Goal: Entertainment & Leisure: Browse casually

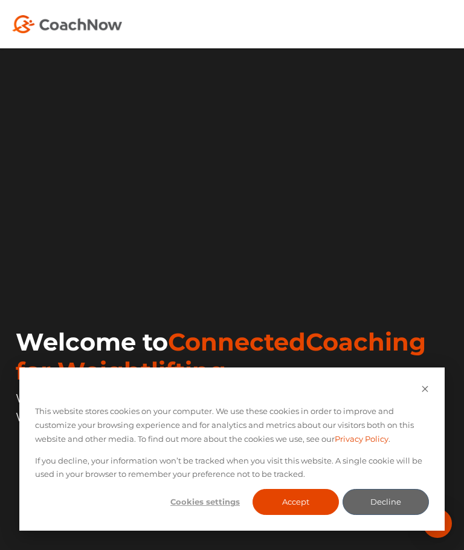
click at [373, 545] on div "Welcome to ConnectedCoaching for Weightlifting With 12,000+ ⭐️⭐️⭐️⭐️⭐️ reviews,…" at bounding box center [234, 440] width 436 height 267
click at [396, 506] on button "Decline" at bounding box center [385, 502] width 86 height 26
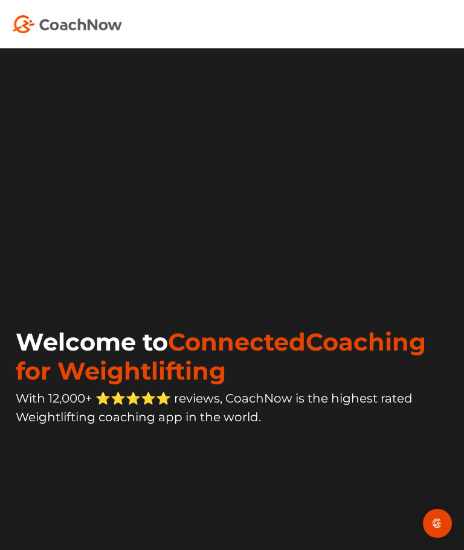
click at [393, 286] on video at bounding box center [232, 176] width 440 height 220
click at [459, 34] on div at bounding box center [232, 24] width 464 height 48
click at [406, 2] on div at bounding box center [232, 24] width 464 height 48
click at [451, 113] on video at bounding box center [232, 176] width 440 height 220
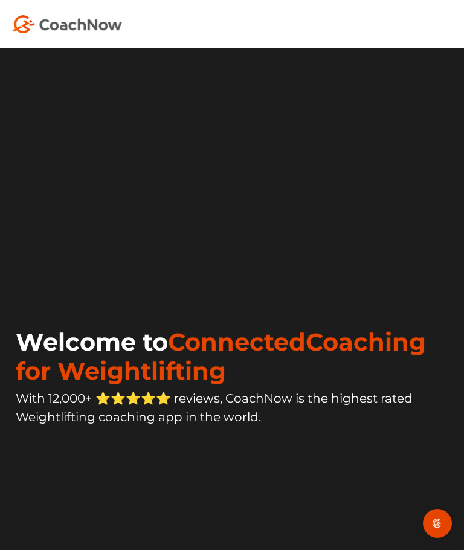
click at [319, 189] on video at bounding box center [232, 176] width 440 height 220
click at [319, 190] on video at bounding box center [232, 176] width 440 height 220
click at [324, 190] on video at bounding box center [232, 176] width 440 height 220
click at [460, 72] on div "Welcome to ConnectedCoaching for Weightlifting With 12,000+ ⭐️⭐️⭐️⭐️⭐️ reviews,…" at bounding box center [232, 327] width 464 height 522
click at [459, 72] on div "Welcome to ConnectedCoaching for Weightlifting With 12,000+ ⭐️⭐️⭐️⭐️⭐️ reviews,…" at bounding box center [232, 327] width 464 height 522
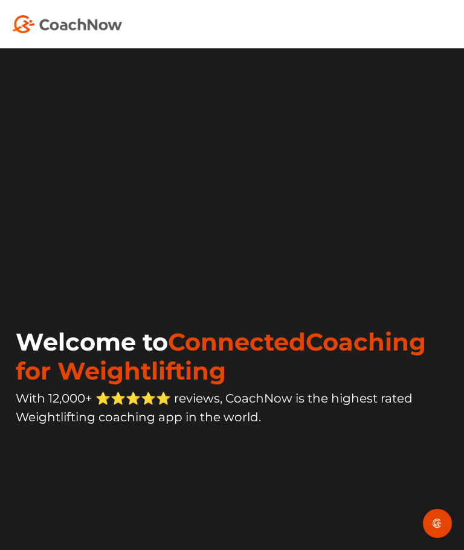
click at [458, 16] on div at bounding box center [232, 24] width 464 height 18
click at [457, 16] on div at bounding box center [232, 24] width 464 height 18
click at [443, 19] on div at bounding box center [232, 24] width 440 height 18
click at [443, 18] on div at bounding box center [232, 24] width 440 height 18
click at [458, 29] on div at bounding box center [232, 24] width 464 height 18
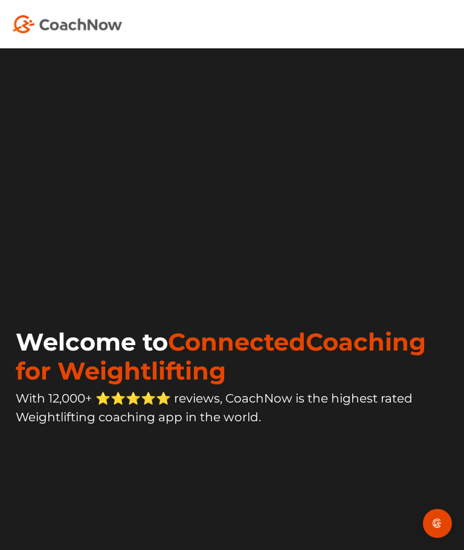
click at [449, 510] on div "Open Intercom Messenger" at bounding box center [437, 523] width 29 height 29
click at [448, 286] on video at bounding box center [232, 176] width 440 height 220
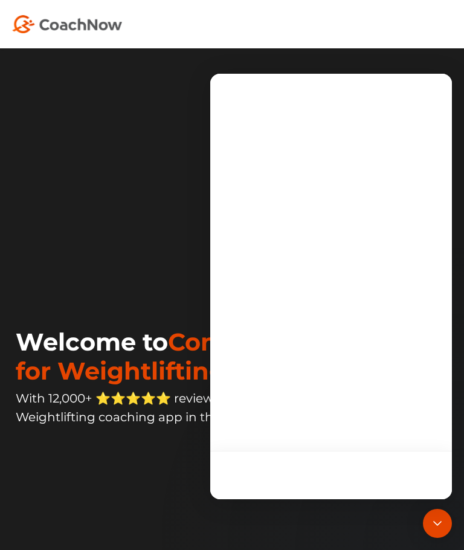
click at [447, 516] on div "Open Intercom Messenger" at bounding box center [437, 523] width 29 height 29
click at [444, 522] on icon "Open Intercom Messenger" at bounding box center [437, 523] width 14 height 14
click at [453, 513] on div "Welcome to ConnectedCoaching for Weightlifting With 12,000+ ⭐️⭐️⭐️⭐️⭐️ reviews,…" at bounding box center [232, 327] width 464 height 522
click at [449, 509] on div "Open Intercom Messenger" at bounding box center [437, 523] width 29 height 29
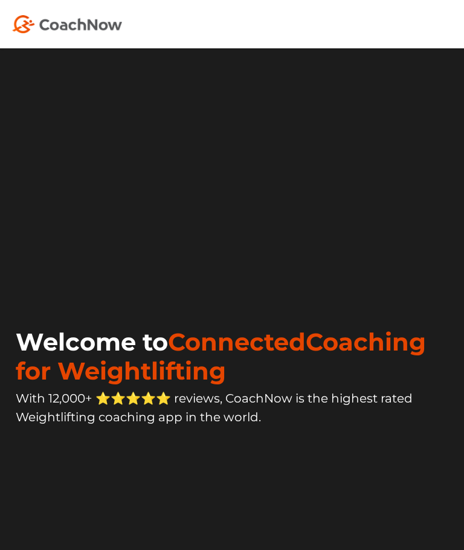
click at [460, 506] on div "Welcome to ConnectedCoaching for Weightlifting With 12,000+ ⭐️⭐️⭐️⭐️⭐️ reviews,…" at bounding box center [232, 327] width 464 height 522
click at [454, 457] on div "Welcome to ConnectedCoaching for Weightlifting With 12,000+ ⭐️⭐️⭐️⭐️⭐️ reviews,…" at bounding box center [232, 327] width 464 height 522
click at [392, 198] on video at bounding box center [232, 176] width 440 height 220
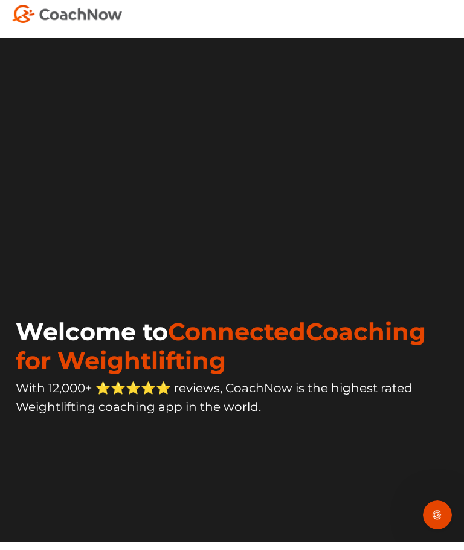
scroll to position [10, 0]
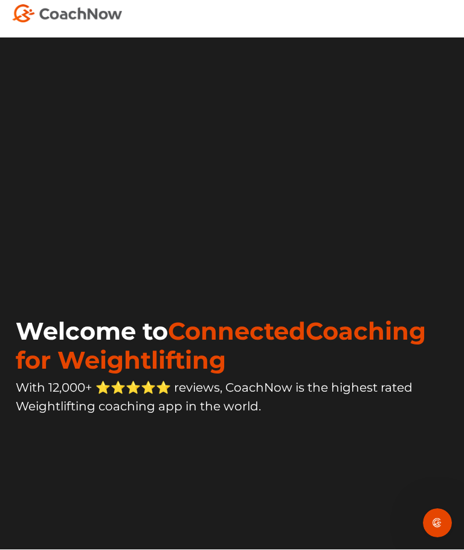
click at [323, 178] on video at bounding box center [232, 166] width 440 height 220
click at [318, 186] on video at bounding box center [232, 166] width 440 height 220
click at [321, 180] on video at bounding box center [232, 166] width 440 height 220
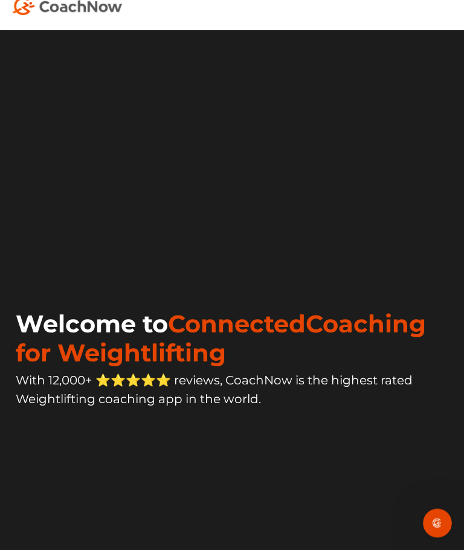
scroll to position [17, 0]
